Goal: Navigation & Orientation: Go to known website

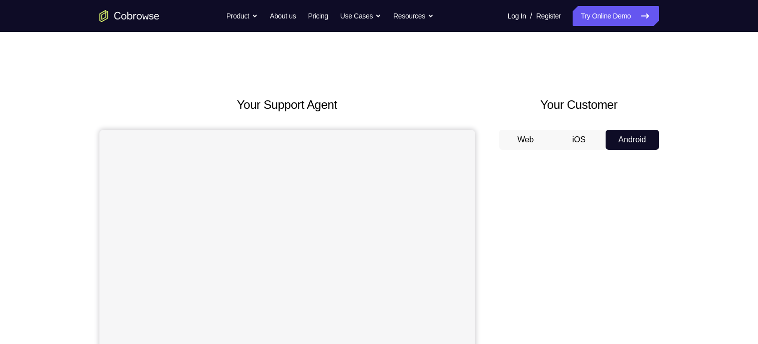
scroll to position [77, 0]
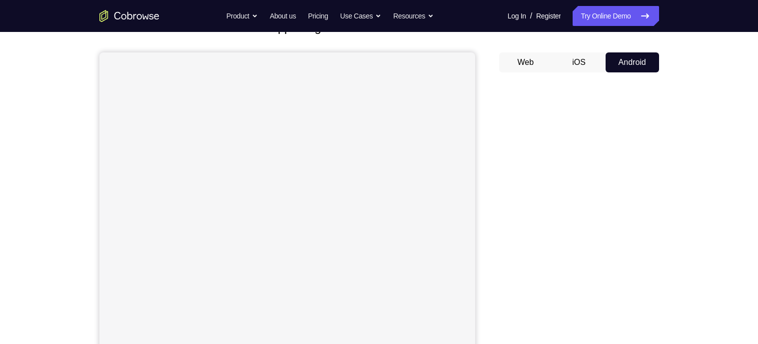
click at [714, 210] on div "Your Support Agent Your Customer Web iOS Android Next Steps We’d be happy to gi…" at bounding box center [379, 284] width 758 height 659
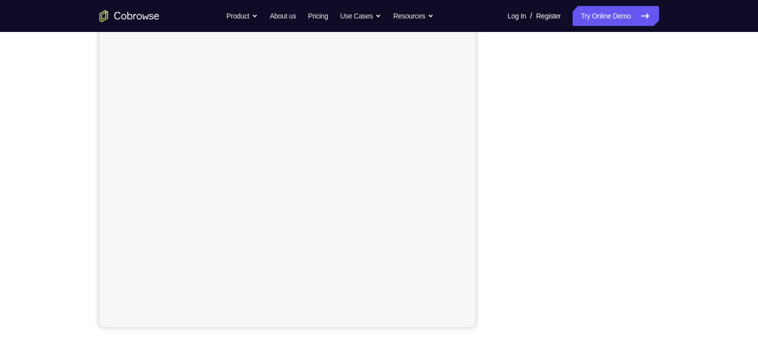
scroll to position [137, 0]
